Goal: Transaction & Acquisition: Purchase product/service

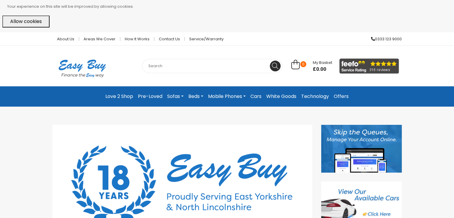
click at [323, 98] on link "Technology" at bounding box center [315, 96] width 33 height 11
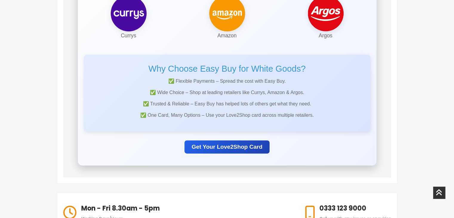
scroll to position [195, 0]
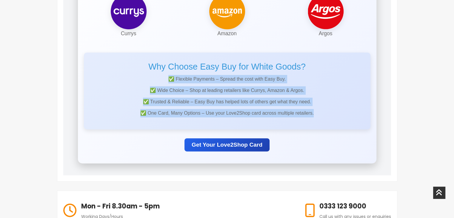
drag, startPoint x: 453, startPoint y: 108, endPoint x: 456, endPoint y: 71, distance: 37.7
click at [453, 71] on html "Your experience on this site will be improved by allowing cookies. Allow cookie…" at bounding box center [227, 139] width 454 height 669
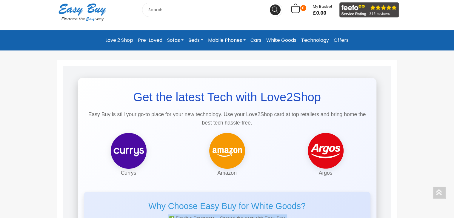
scroll to position [0, 0]
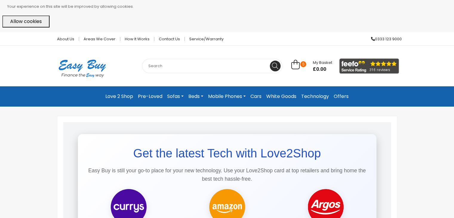
click at [35, 19] on button "Allow cookies" at bounding box center [25, 22] width 47 height 12
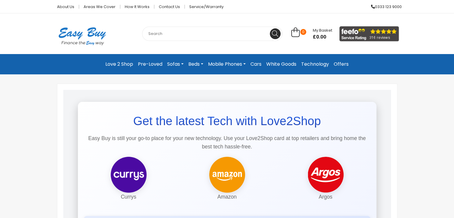
click at [129, 64] on link "Love 2 Shop" at bounding box center [119, 64] width 33 height 11
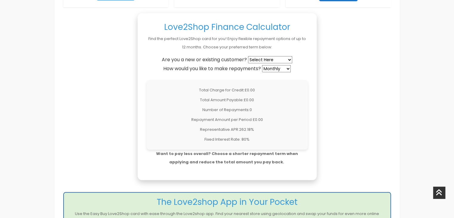
scroll to position [475, 0]
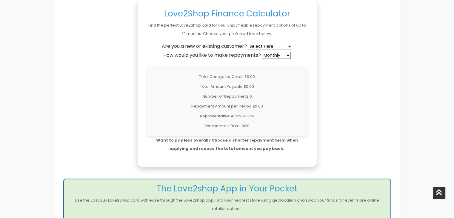
click at [277, 46] on select "Select Here New Customer Existing Customer" at bounding box center [270, 46] width 44 height 7
select select "existing"
click at [248, 43] on select "Select Here New Customer Existing Customer" at bounding box center [270, 46] width 44 height 7
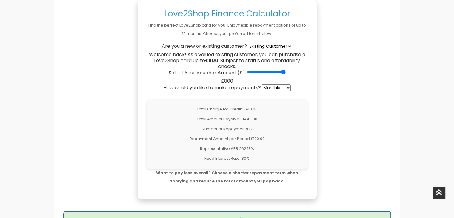
drag, startPoint x: 250, startPoint y: 72, endPoint x: 294, endPoint y: 72, distance: 44.4
type input "800"
click at [285, 72] on input "Select Your Voucher Amount (£):" at bounding box center [266, 71] width 38 height 5
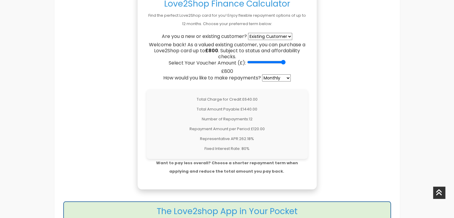
scroll to position [0, 0]
